Goal: Information Seeking & Learning: Learn about a topic

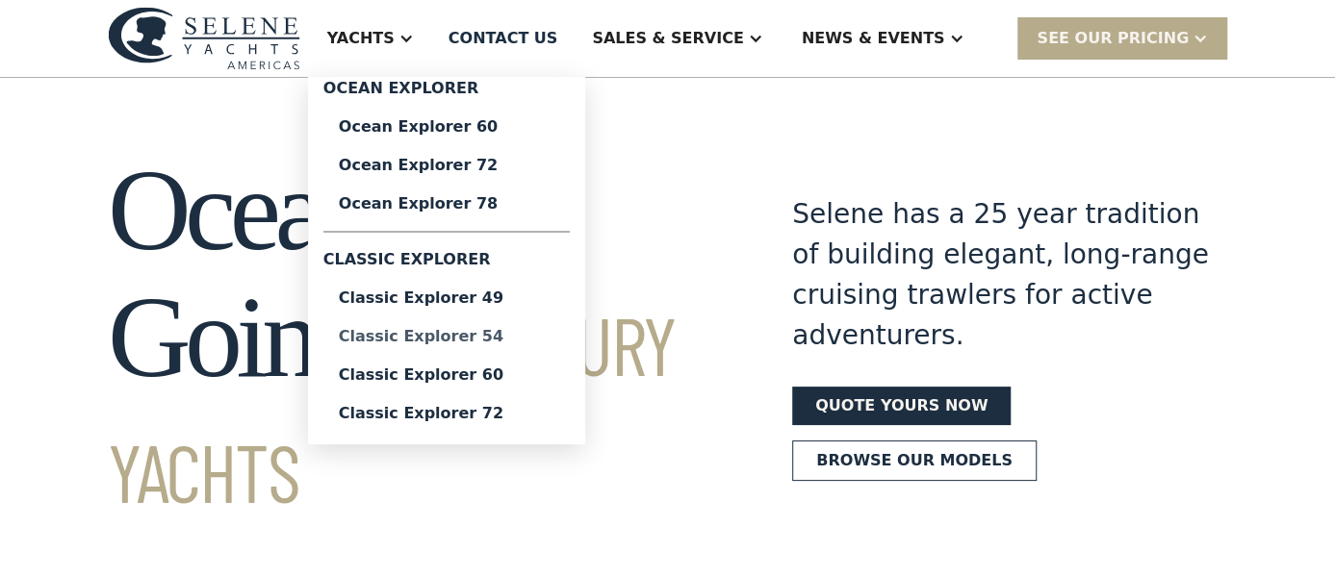
click at [520, 334] on div "Classic Explorer 54" at bounding box center [447, 336] width 216 height 15
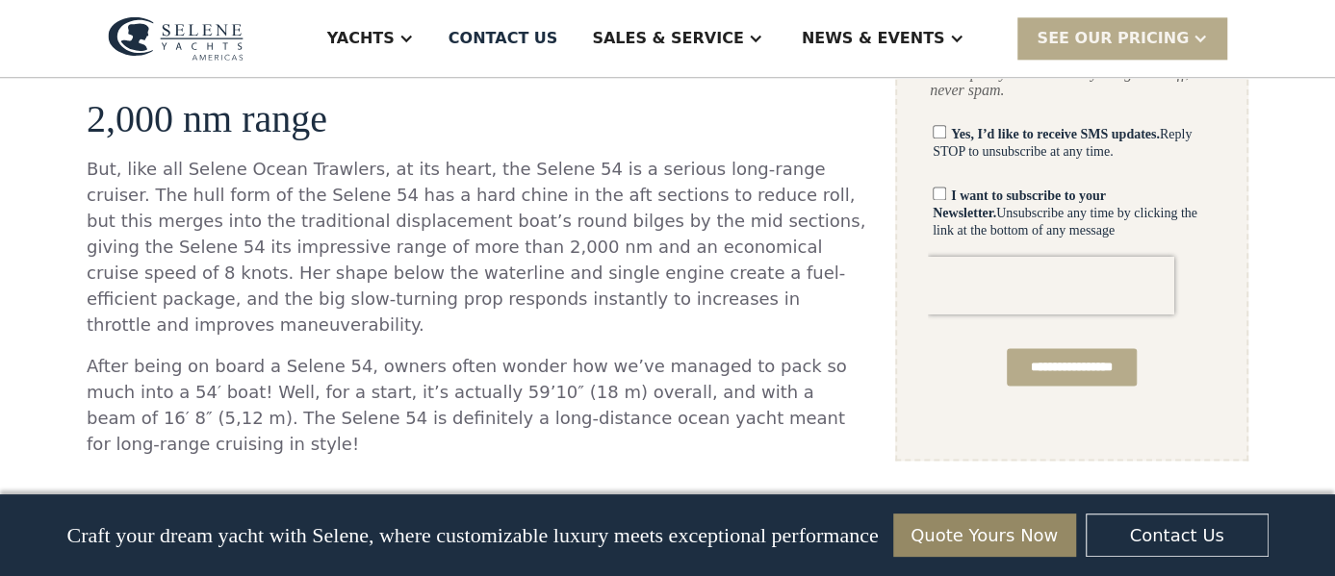
scroll to position [167, 0]
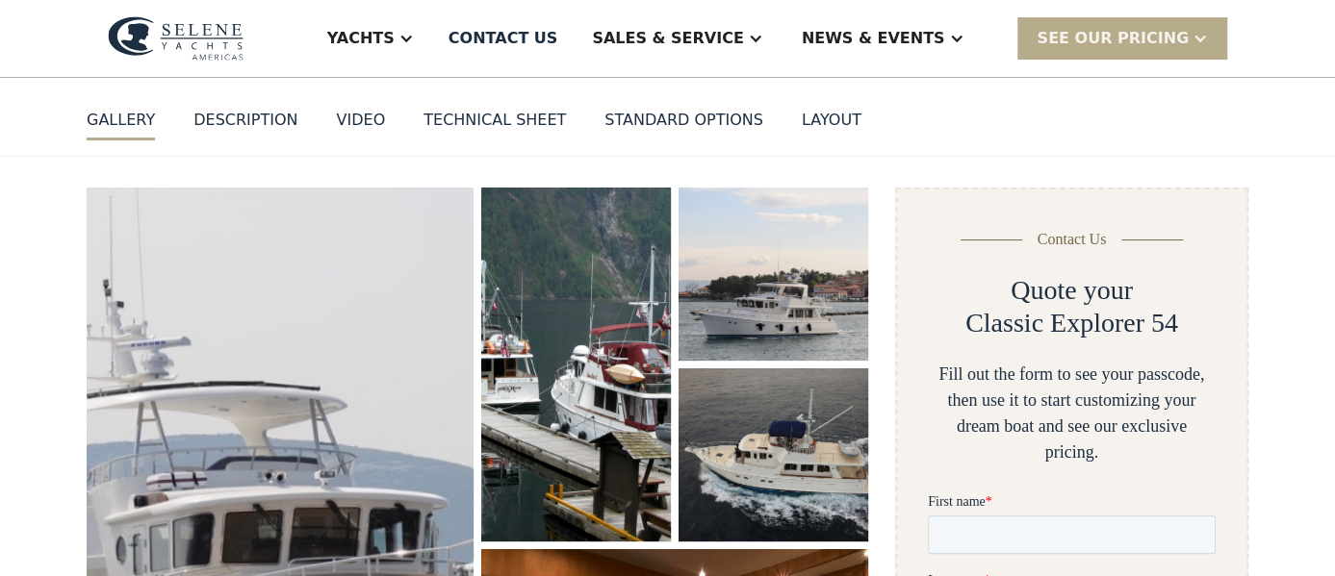
click at [341, 110] on div "VIDEO" at bounding box center [360, 120] width 49 height 23
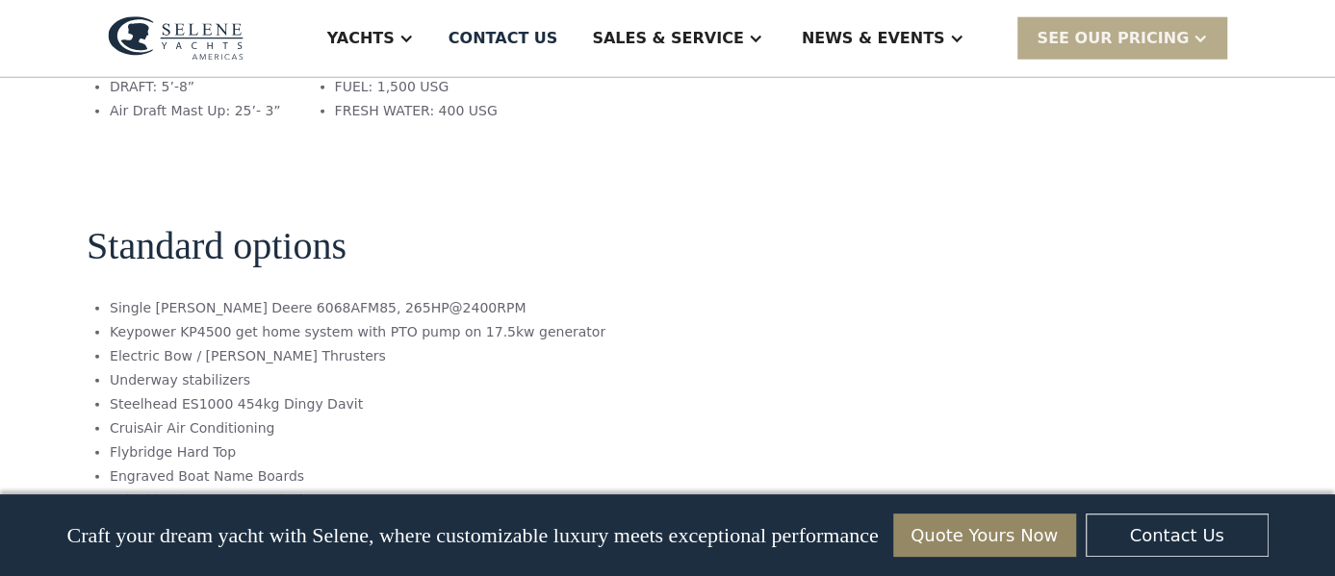
scroll to position [2870, 0]
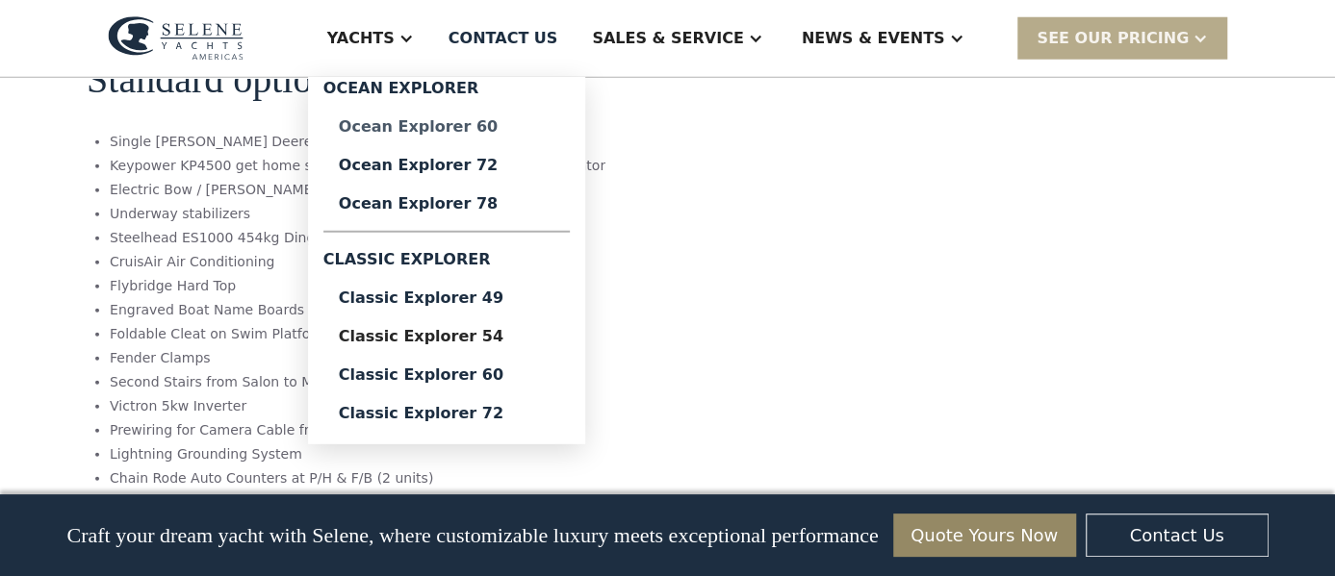
click at [516, 128] on div "Ocean Explorer 60" at bounding box center [447, 126] width 216 height 15
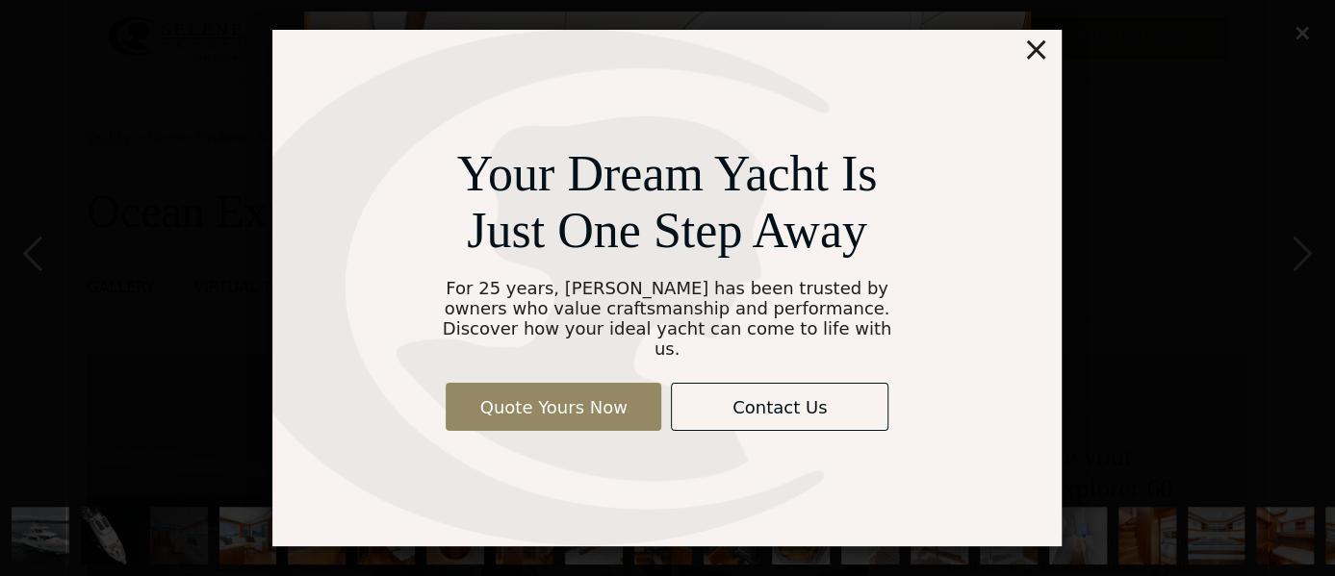
click at [1041, 66] on div "×" at bounding box center [1036, 49] width 28 height 38
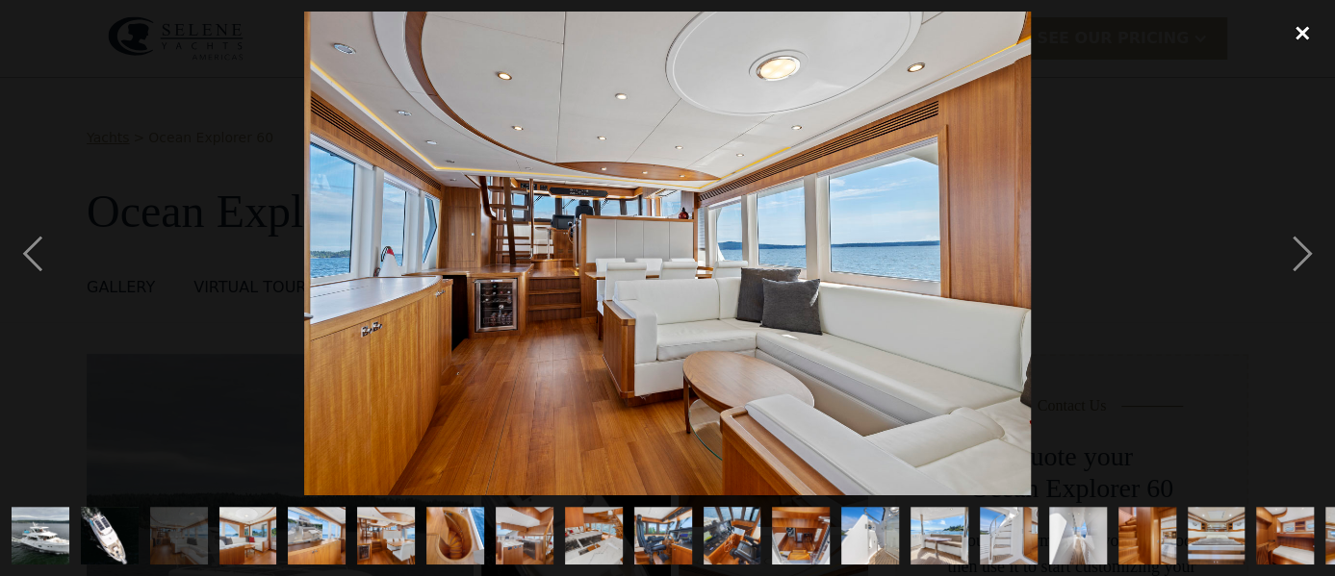
click at [1305, 22] on div "close lightbox" at bounding box center [1301, 33] width 65 height 42
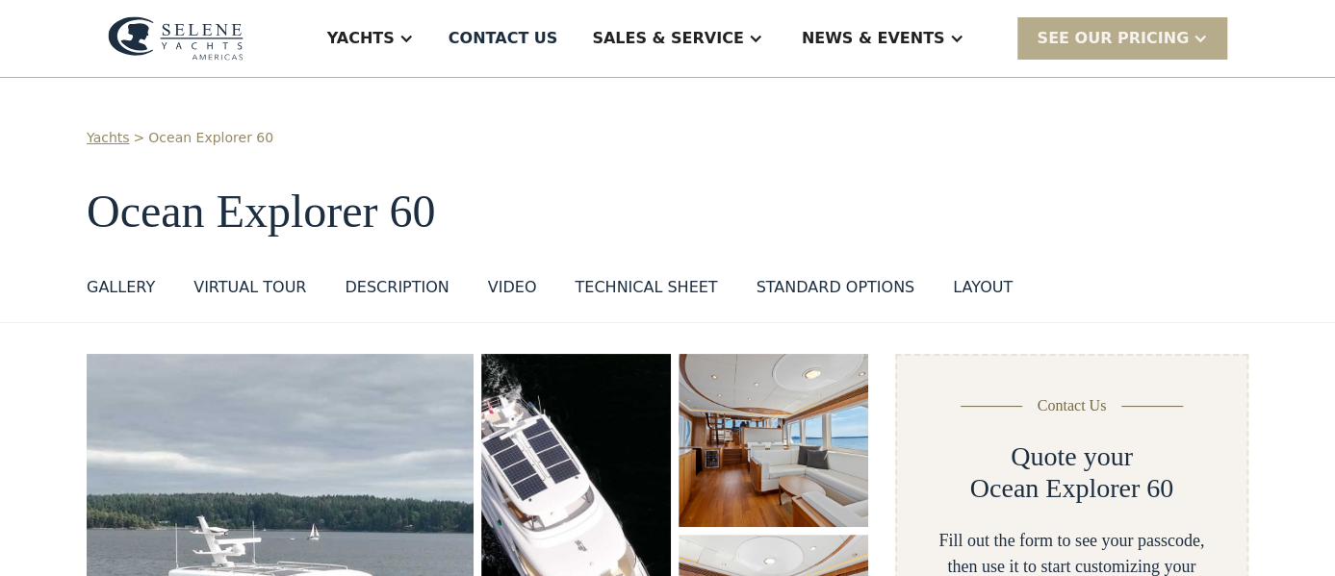
click at [360, 287] on div "DESCRIPTION" at bounding box center [397, 287] width 104 height 23
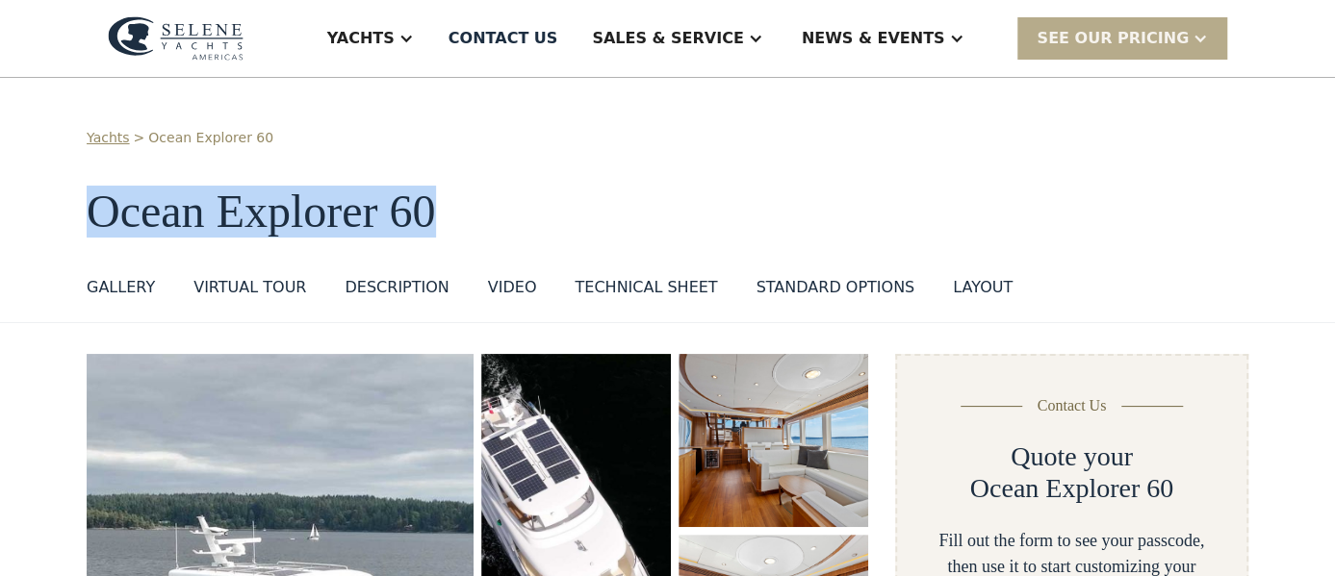
drag, startPoint x: 461, startPoint y: 216, endPoint x: 89, endPoint y: 217, distance: 371.5
click at [89, 217] on h1 "Ocean Explorer 60" at bounding box center [668, 212] width 1162 height 51
copy h1 "Ocean Explorer 60"
